Goal: Task Accomplishment & Management: Manage account settings

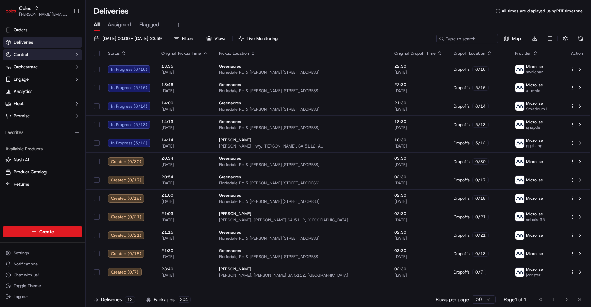
click at [46, 56] on button "Control" at bounding box center [43, 54] width 80 height 11
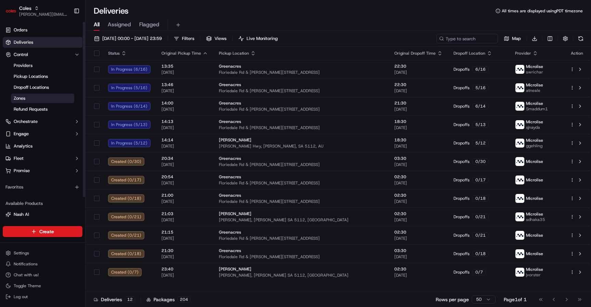
click at [35, 99] on link "Zones" at bounding box center [42, 99] width 63 height 10
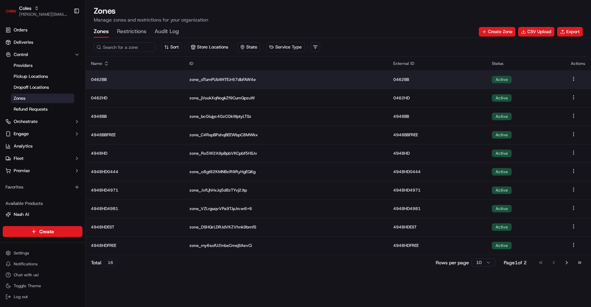
click at [124, 83] on td "0462BB" at bounding box center [134, 79] width 98 height 18
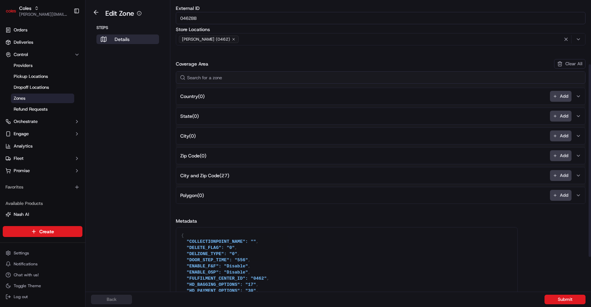
scroll to position [148, 0]
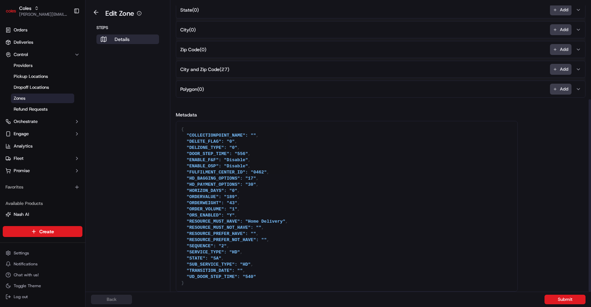
drag, startPoint x: 183, startPoint y: 129, endPoint x: 198, endPoint y: 282, distance: 153.3
click at [198, 282] on textarea "{ "COLLECTIONPOINT_NAME": "", "DELETE_FLAG": "0", "DELZONE_TYPE": "0", "DOOR_ST…" at bounding box center [346, 206] width 341 height 170
click at [203, 128] on textarea "{ "COLLECTIONPOINT_NAME": "", "DELETE_FLAG": "0", "DELZONE_TYPE": "0", "DOOR_ST…" at bounding box center [346, 206] width 341 height 170
click at [200, 130] on textarea "{ "COLLECTIONPOINT_NAME": "", "DELETE_FLAG": "0", "DELZONE_TYPE": "0", "DOOR_ST…" at bounding box center [346, 206] width 341 height 170
drag, startPoint x: 200, startPoint y: 130, endPoint x: 218, endPoint y: 298, distance: 169.6
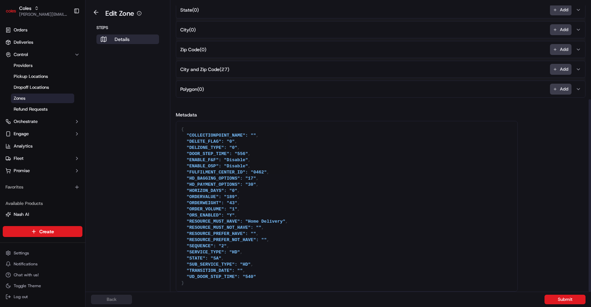
click at [218, 298] on div "Edit Zone Steps Details Details Set the coverage area and the store locations t…" at bounding box center [337, 153] width 505 height 307
